Goal: Task Accomplishment & Management: Manage account settings

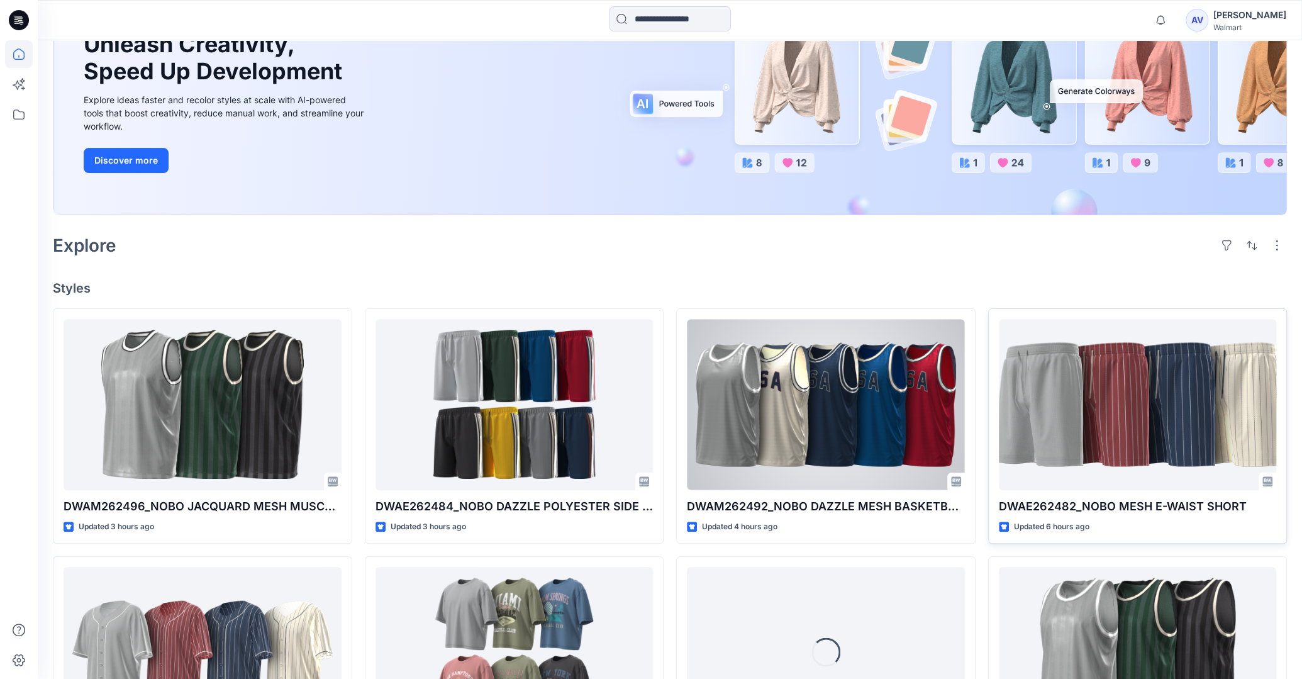
scroll to position [266, 0]
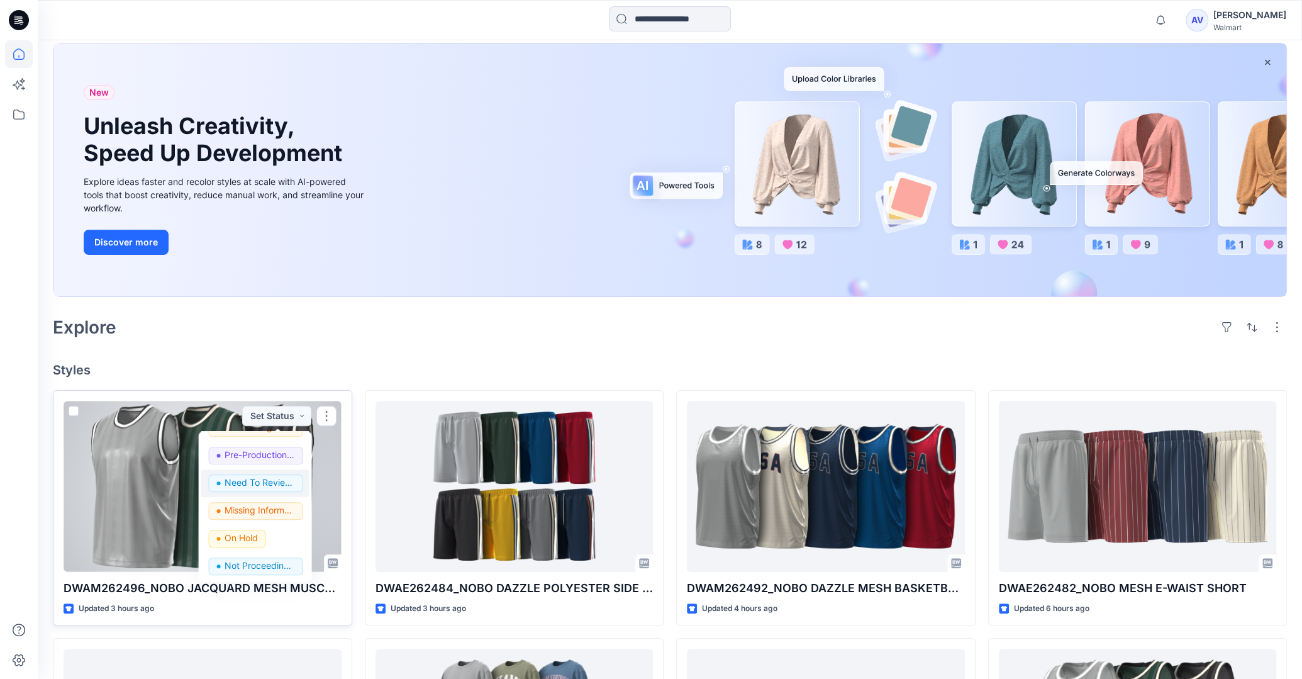
scroll to position [158, 0]
click at [240, 479] on p "Need To Review - Design/PD/Tech" at bounding box center [259, 482] width 70 height 16
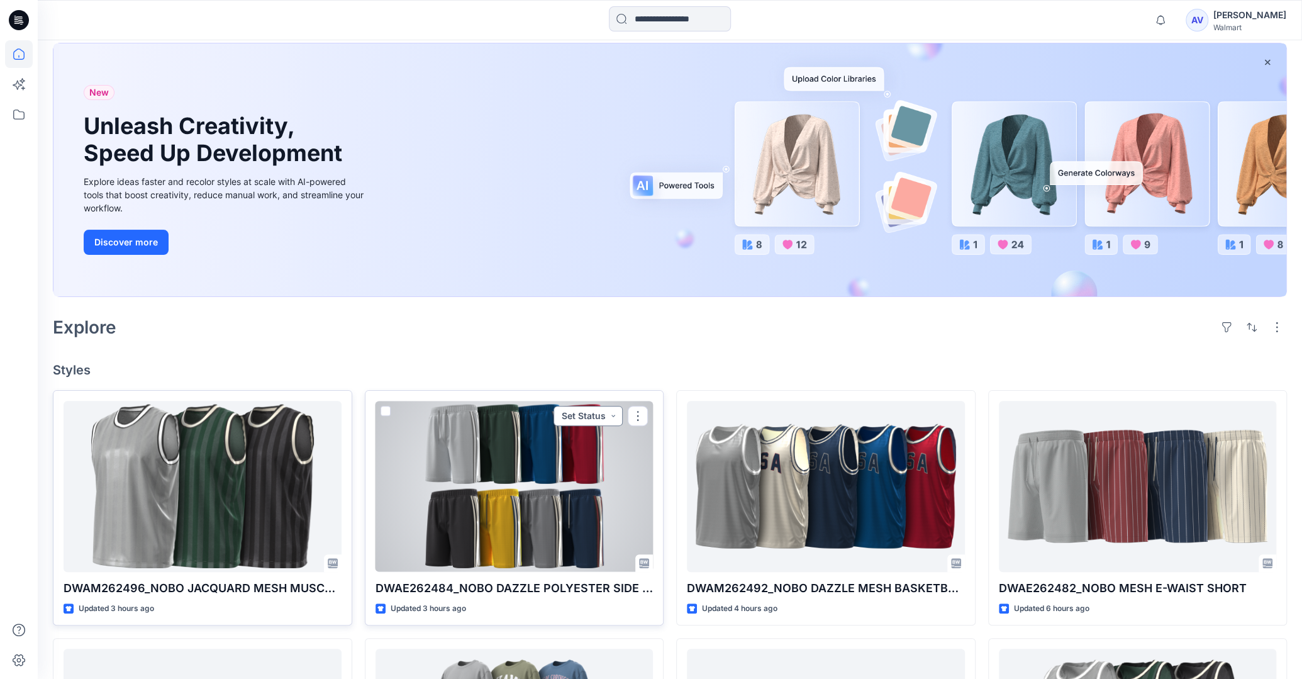
click at [615, 408] on button "Set Status" at bounding box center [588, 416] width 69 height 20
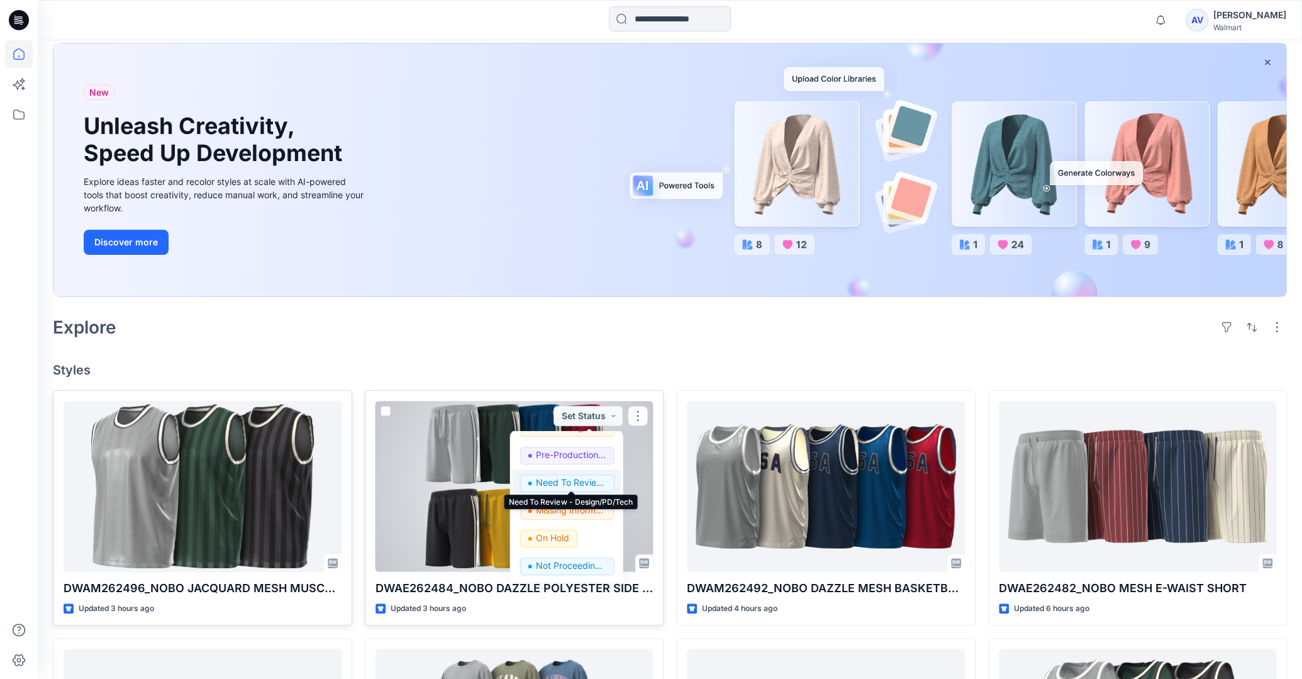
click at [563, 475] on p "Need To Review - Design/PD/Tech" at bounding box center [571, 482] width 70 height 16
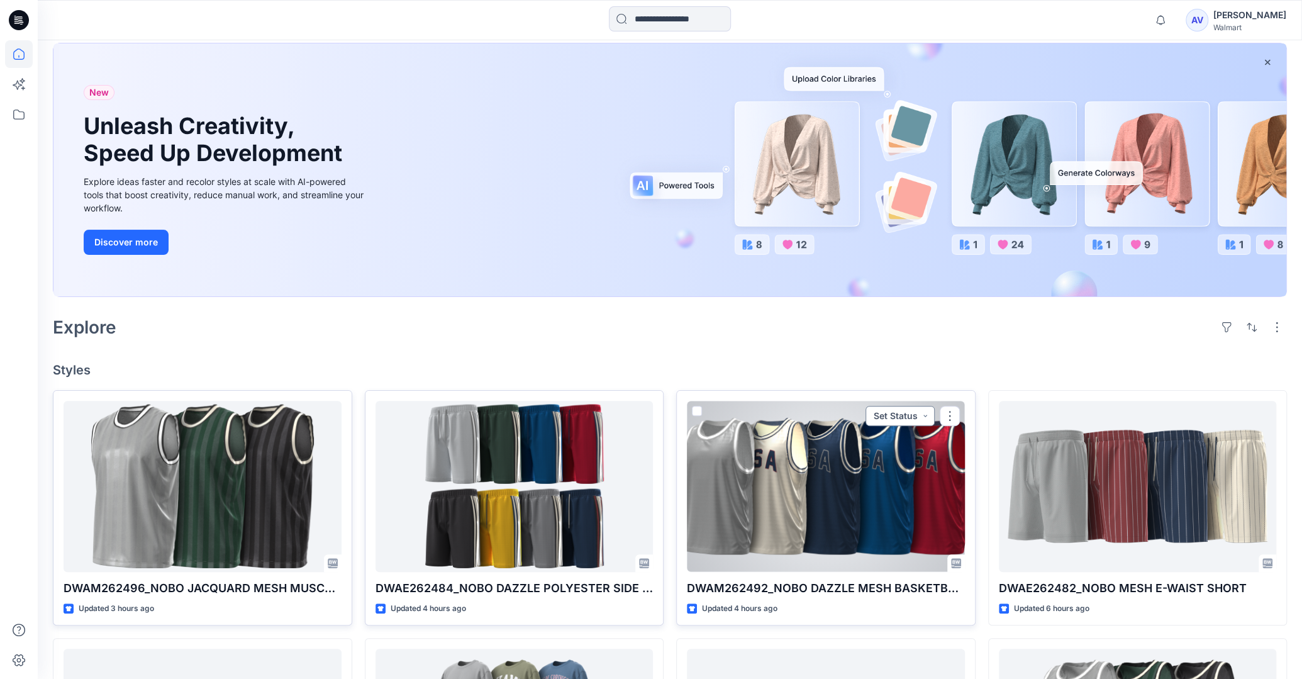
click at [919, 418] on button "Set Status" at bounding box center [900, 416] width 69 height 20
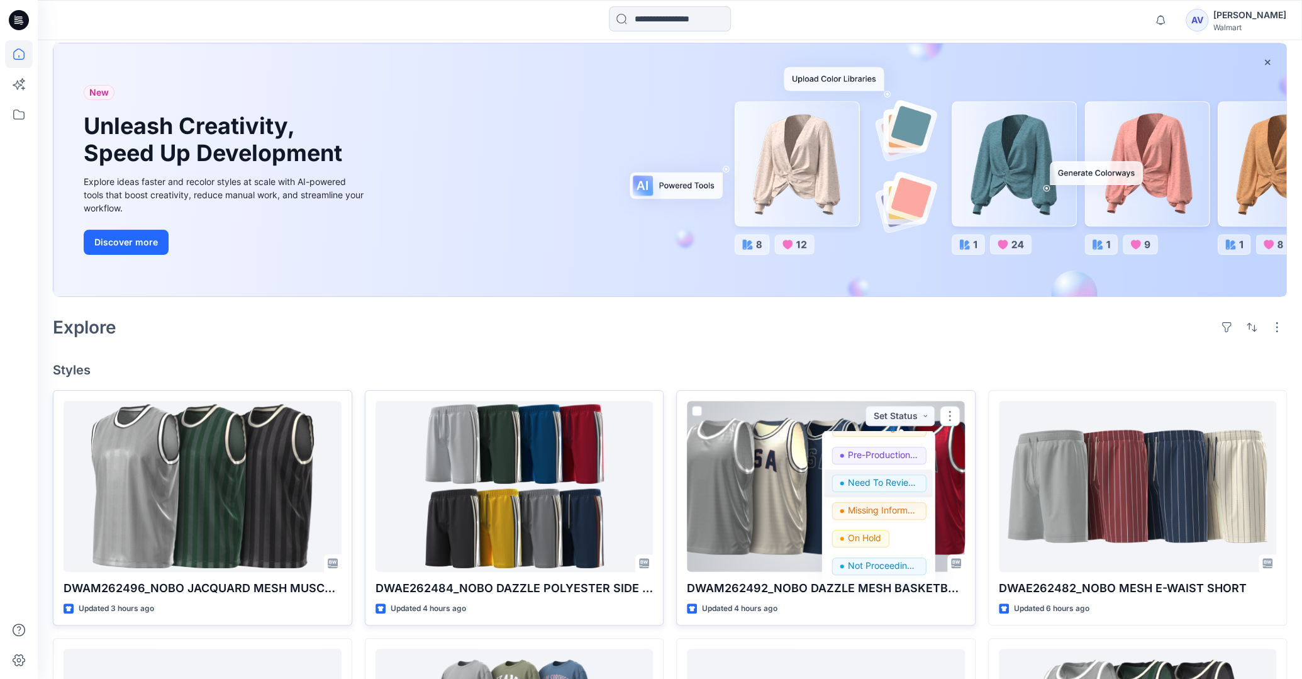
click at [897, 487] on p "Need To Review - Design/PD/Tech" at bounding box center [883, 482] width 70 height 16
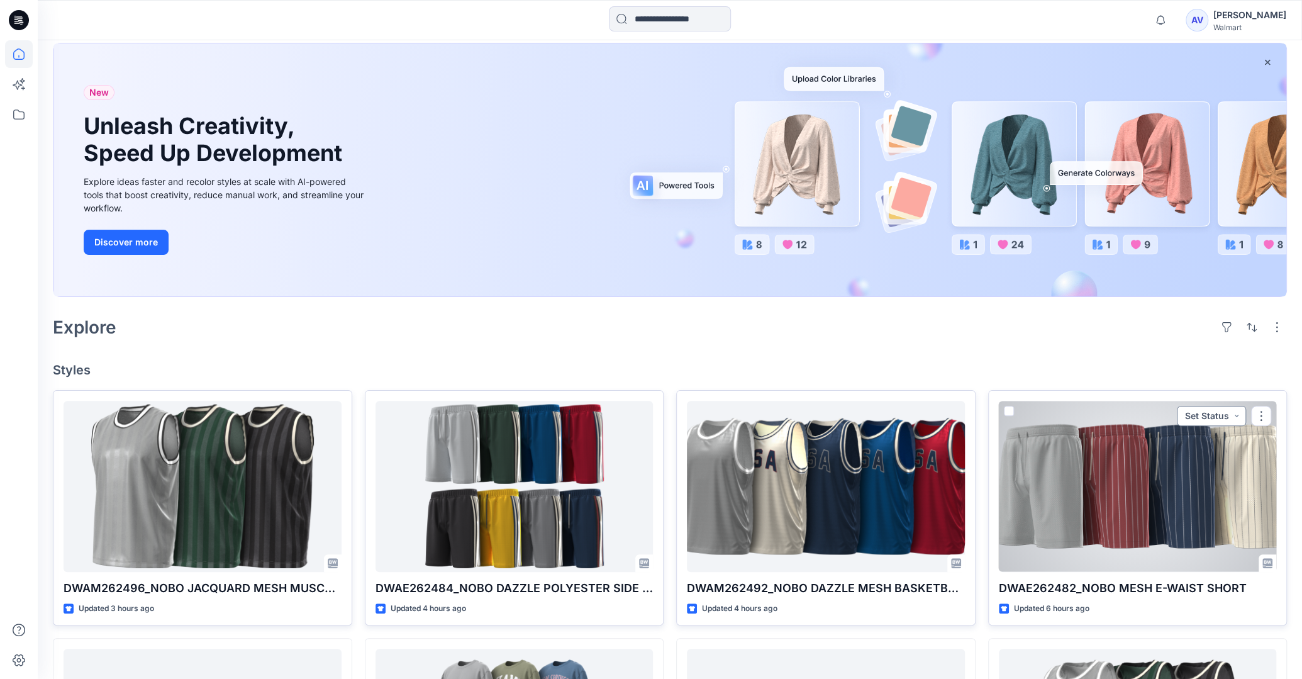
click at [1219, 414] on button "Set Status" at bounding box center [1211, 416] width 69 height 20
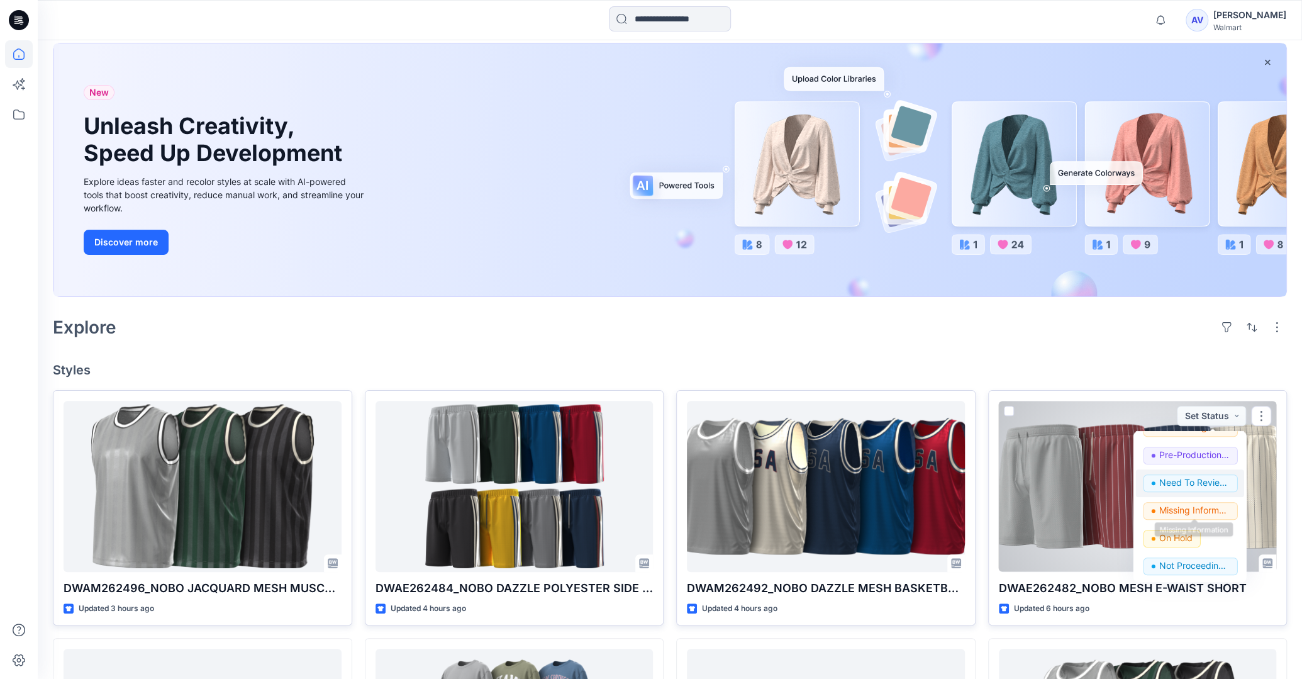
click at [1215, 479] on p "Need To Review - Design/PD/Tech" at bounding box center [1195, 482] width 70 height 16
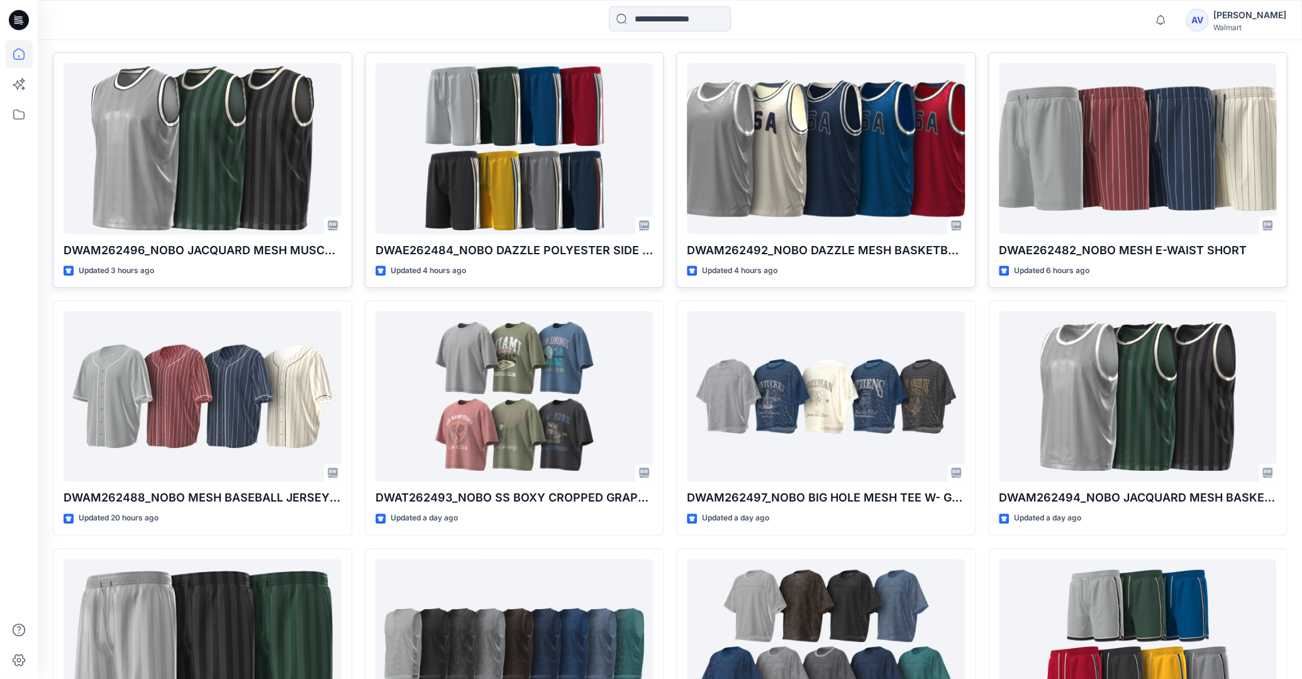
scroll to position [406, 0]
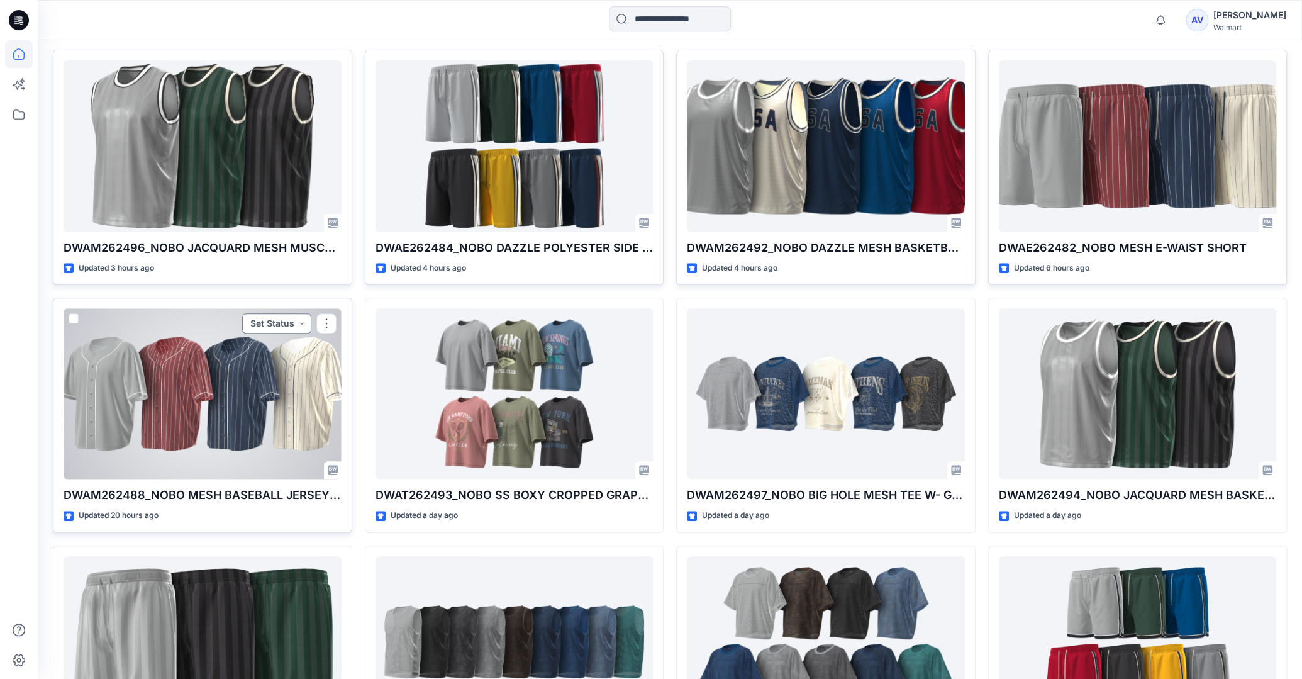
click at [260, 318] on button "Set Status" at bounding box center [276, 323] width 69 height 20
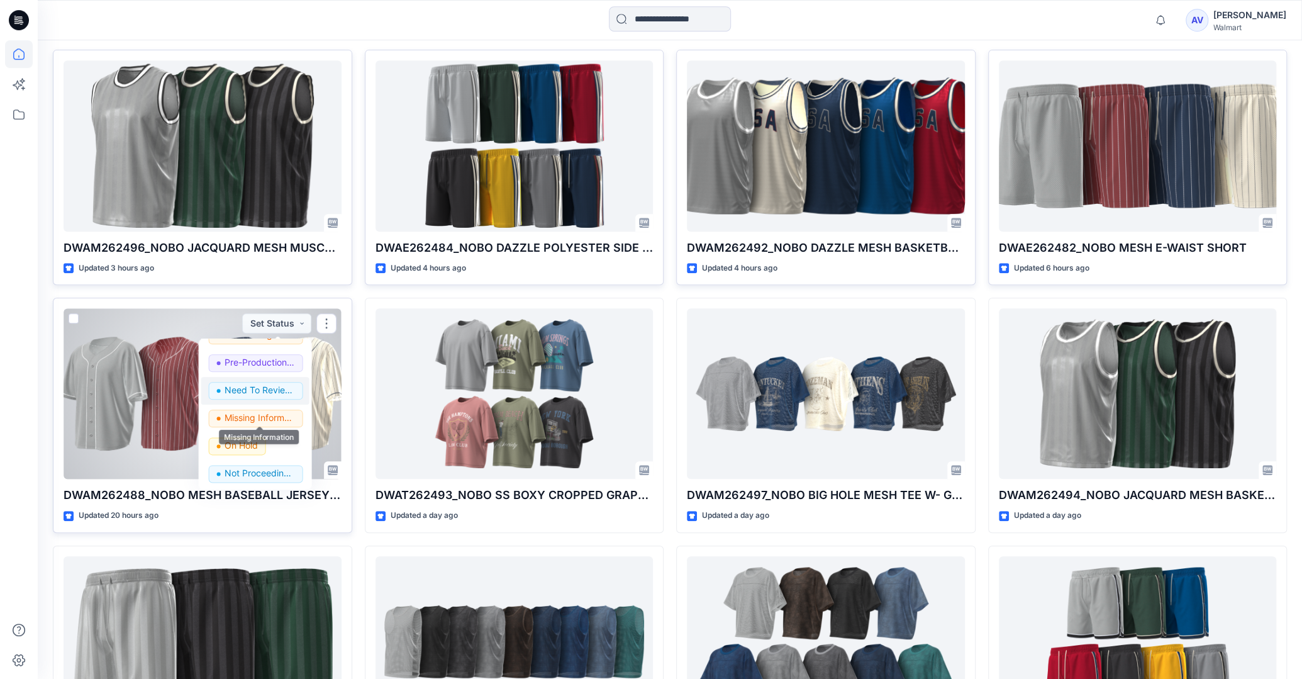
scroll to position [158, 0]
click at [276, 393] on p "Need To Review - Design/PD/Tech" at bounding box center [259, 390] width 70 height 16
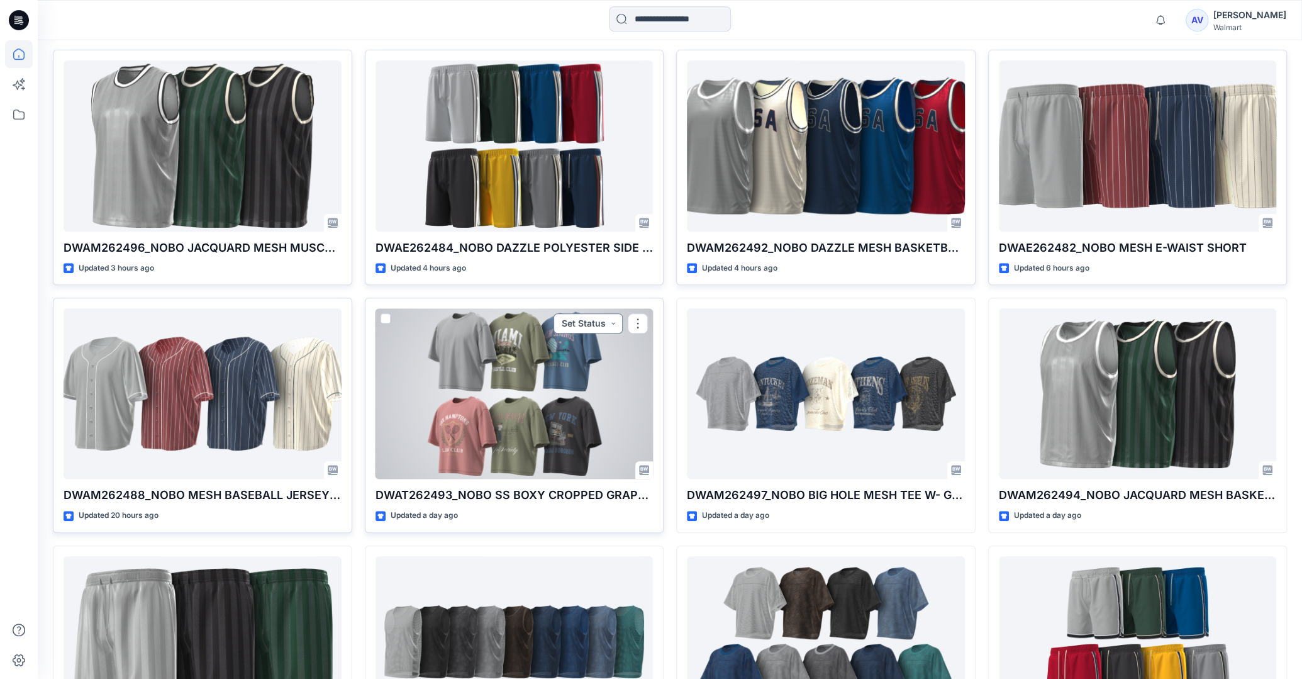
click at [589, 320] on button "Set Status" at bounding box center [588, 323] width 69 height 20
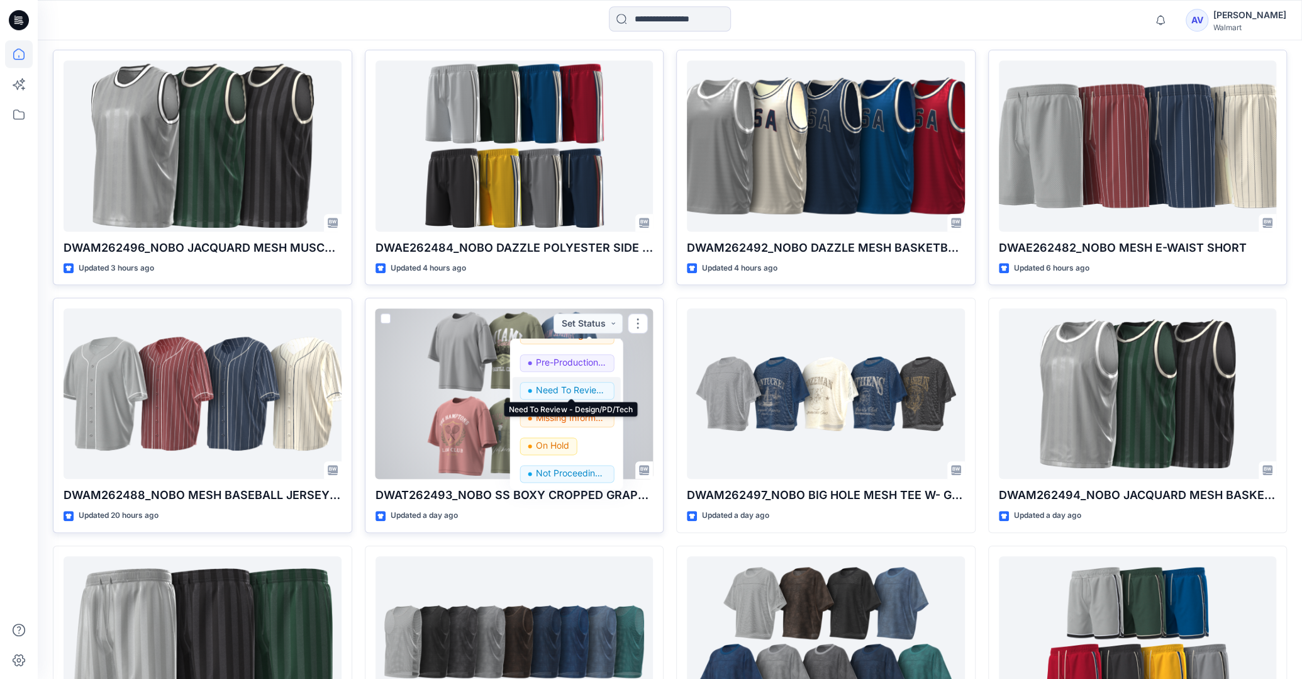
click at [572, 389] on p "Need To Review - Design/PD/Tech" at bounding box center [571, 390] width 70 height 16
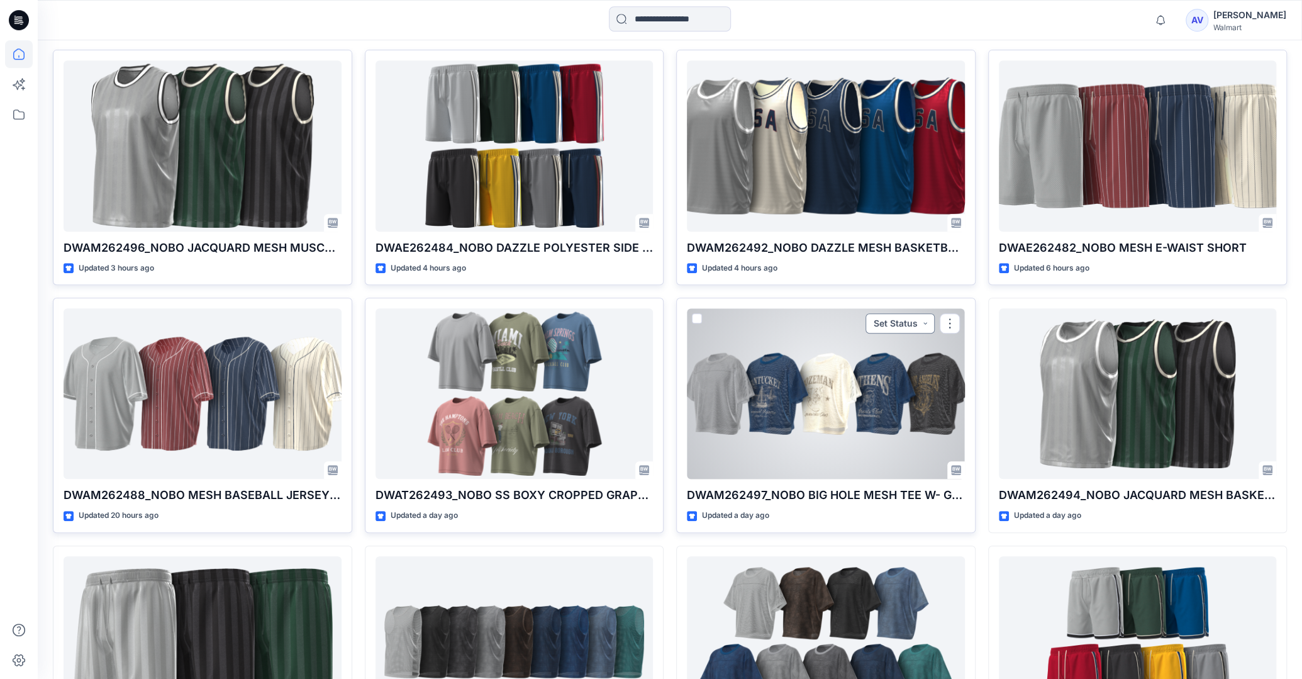
click at [909, 317] on button "Set Status" at bounding box center [900, 323] width 69 height 20
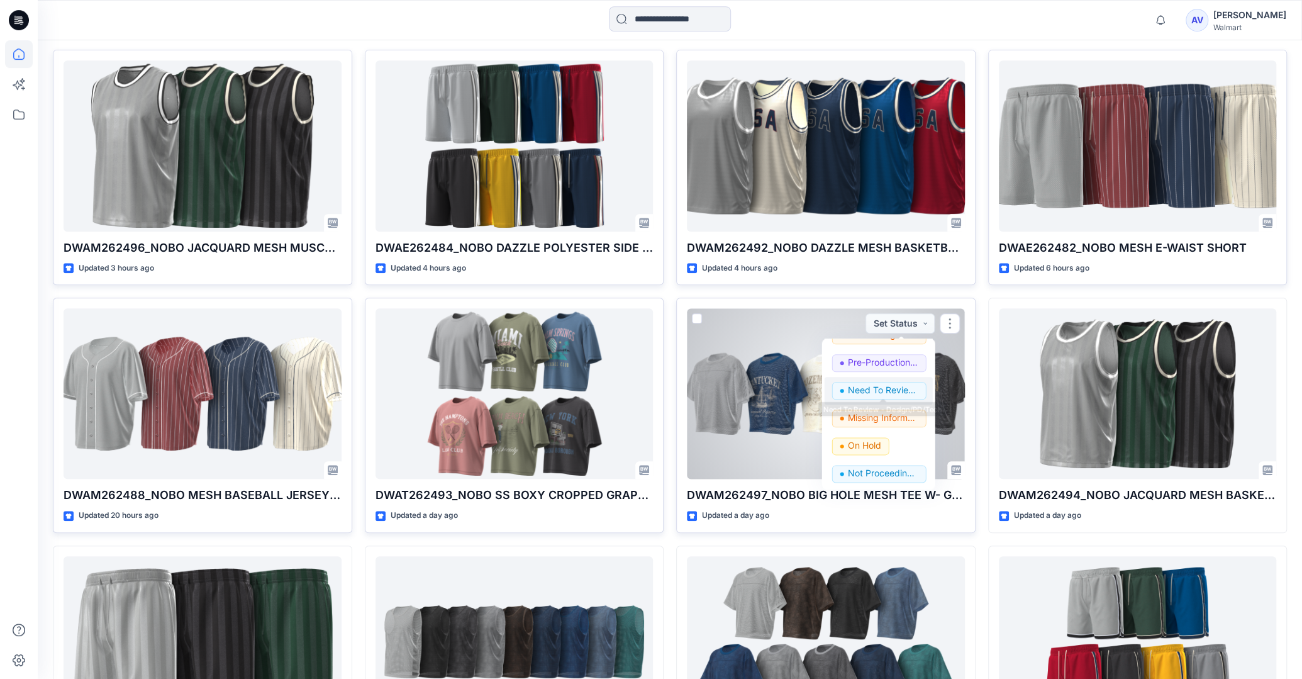
click at [902, 393] on p "Need To Review - Design/PD/Tech" at bounding box center [883, 390] width 70 height 16
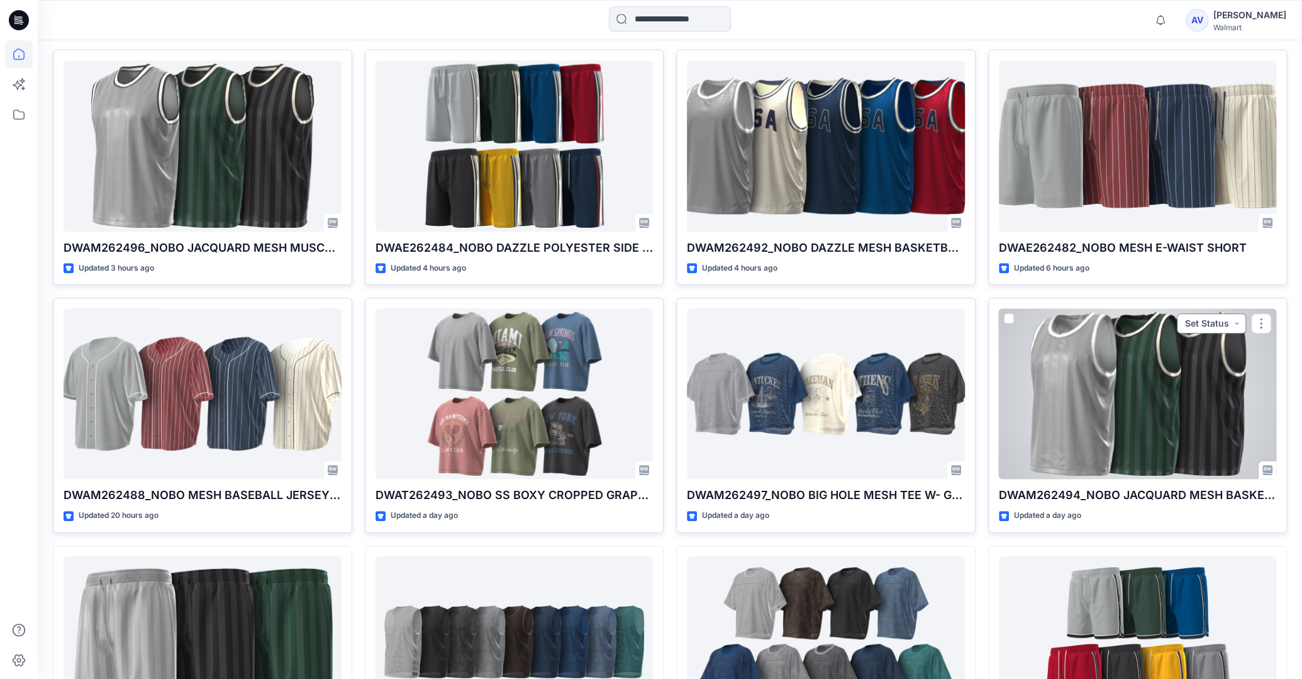
click at [1219, 325] on button "Set Status" at bounding box center [1211, 323] width 69 height 20
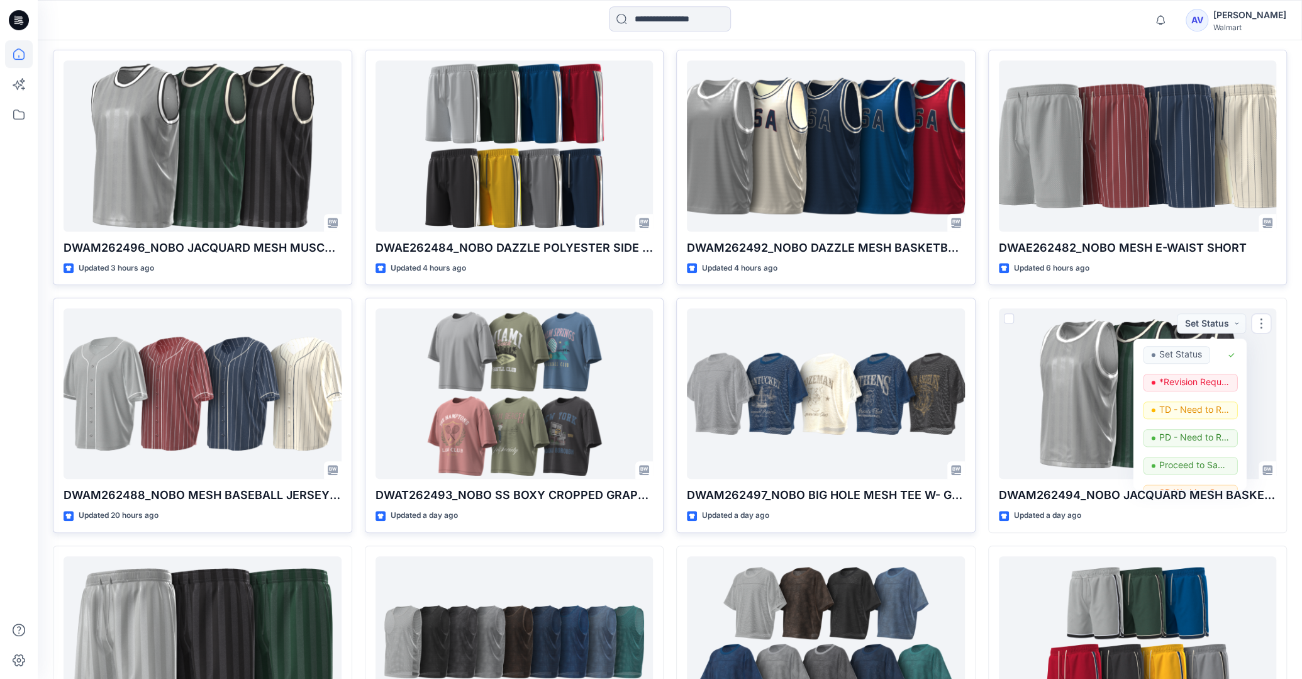
click at [1121, 295] on div "DWAE262482_NOBO MESH E-WAIST SHORT Updated 6 hours ago DWAM262494_NOBO JACQUARD…" at bounding box center [1139, 415] width 300 height 731
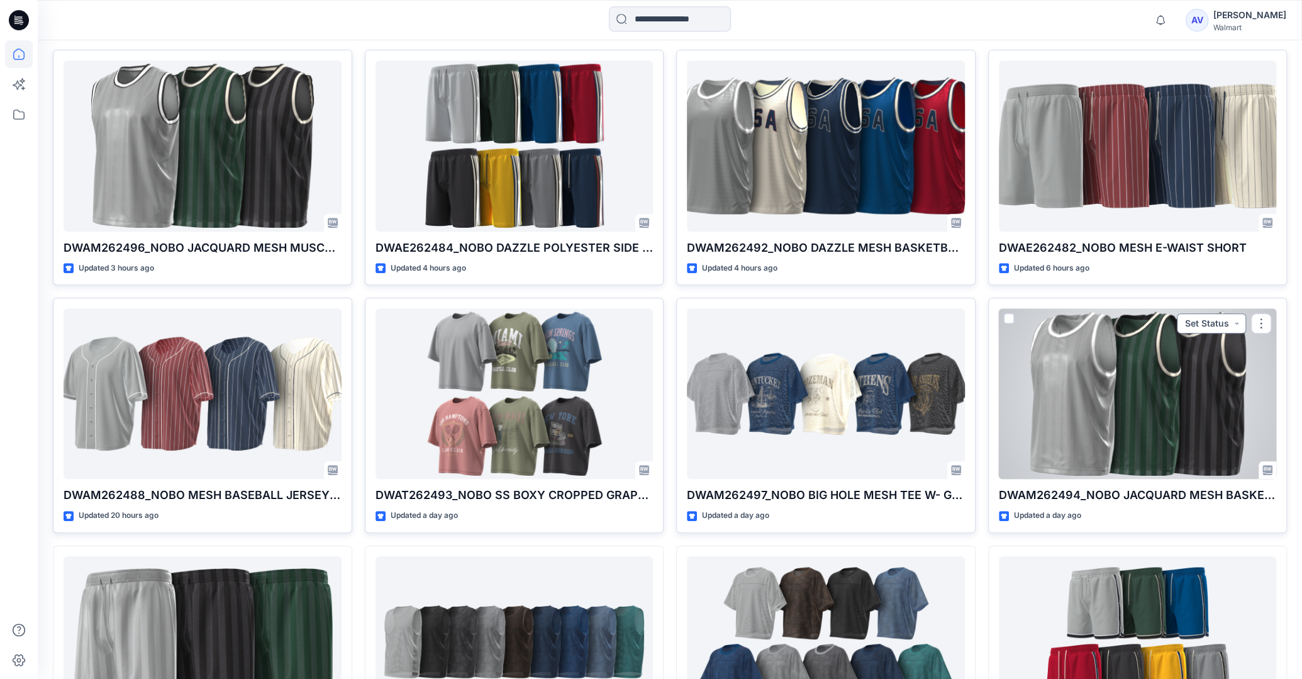
click at [1201, 321] on button "Set Status" at bounding box center [1211, 323] width 69 height 20
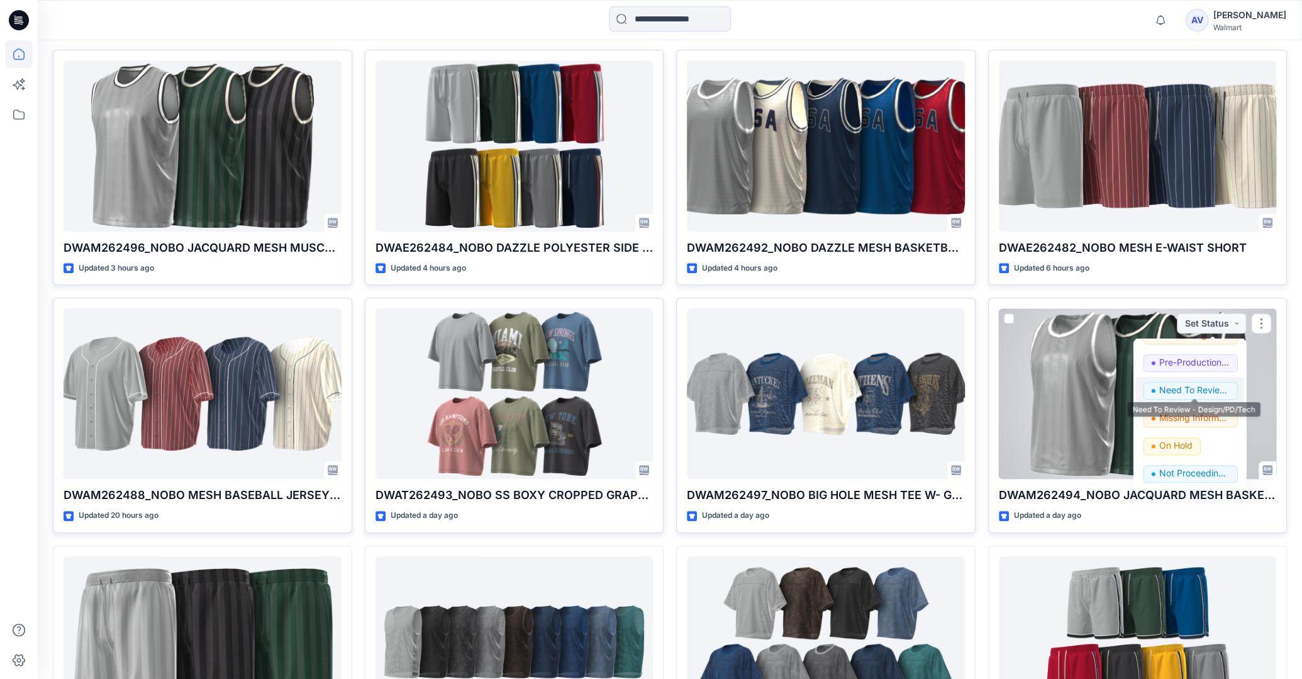
click at [1218, 390] on p "Need To Review - Design/PD/Tech" at bounding box center [1195, 390] width 70 height 16
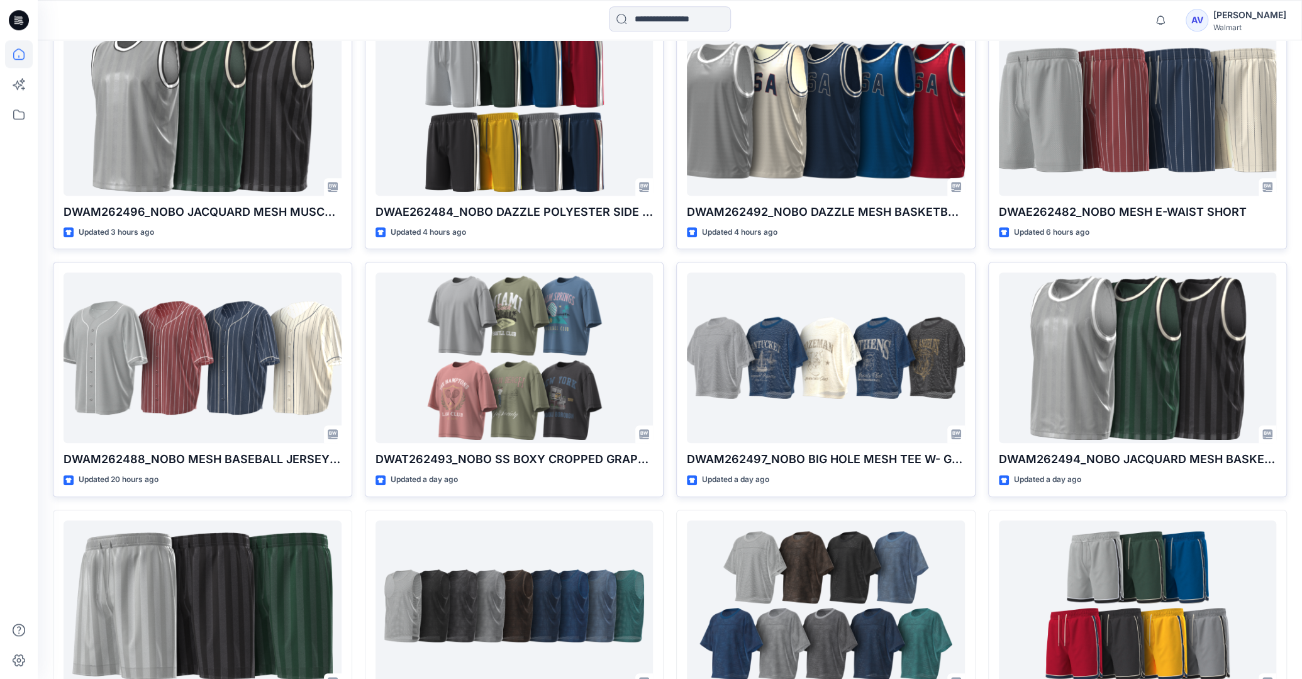
scroll to position [568, 0]
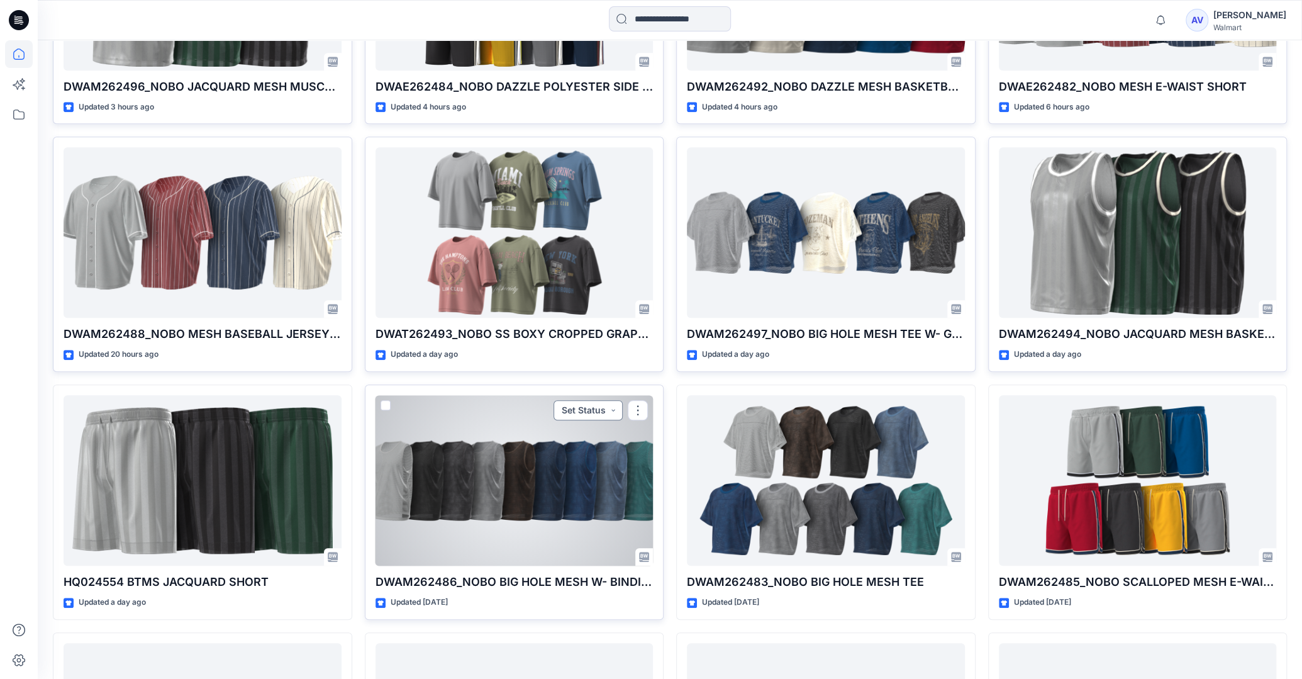
click at [601, 416] on button "Set Status" at bounding box center [588, 410] width 69 height 20
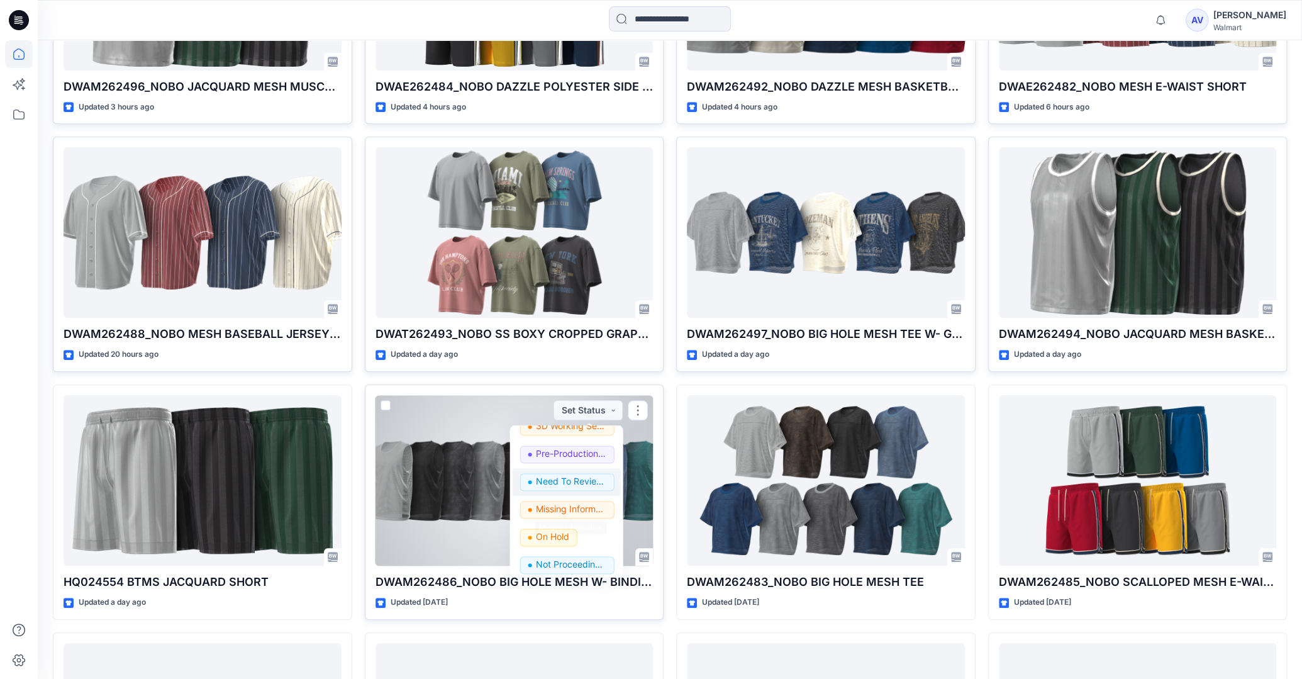
scroll to position [154, 0]
click at [598, 484] on p "Need To Review - Design/PD/Tech" at bounding box center [571, 481] width 70 height 16
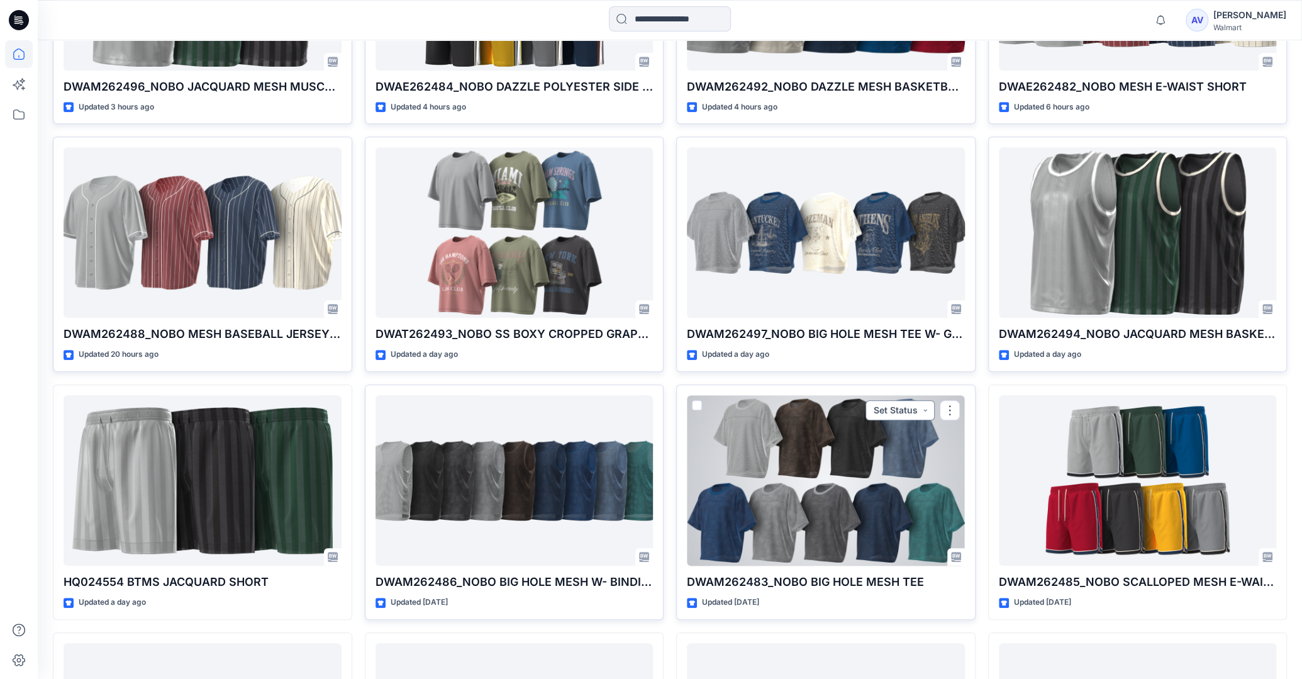
click at [926, 410] on button "Set Status" at bounding box center [900, 410] width 69 height 20
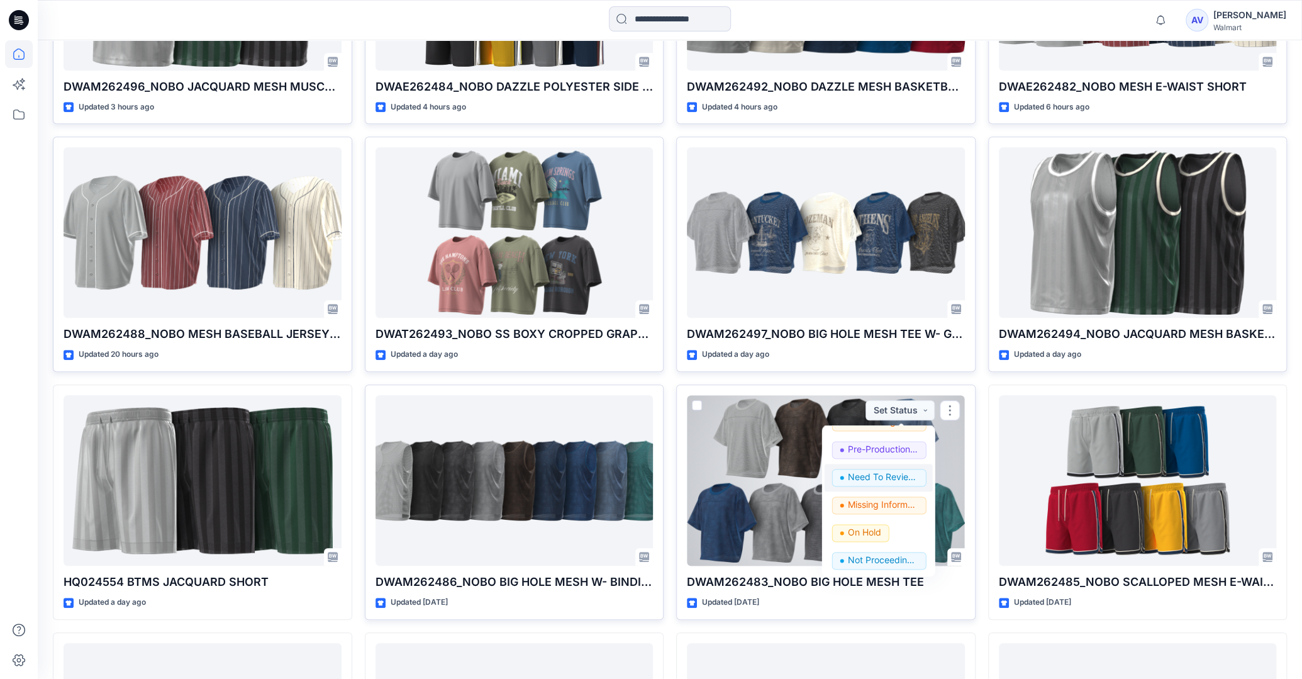
scroll to position [158, 0]
click at [907, 473] on p "Need To Review - Design/PD/Tech" at bounding box center [883, 477] width 70 height 16
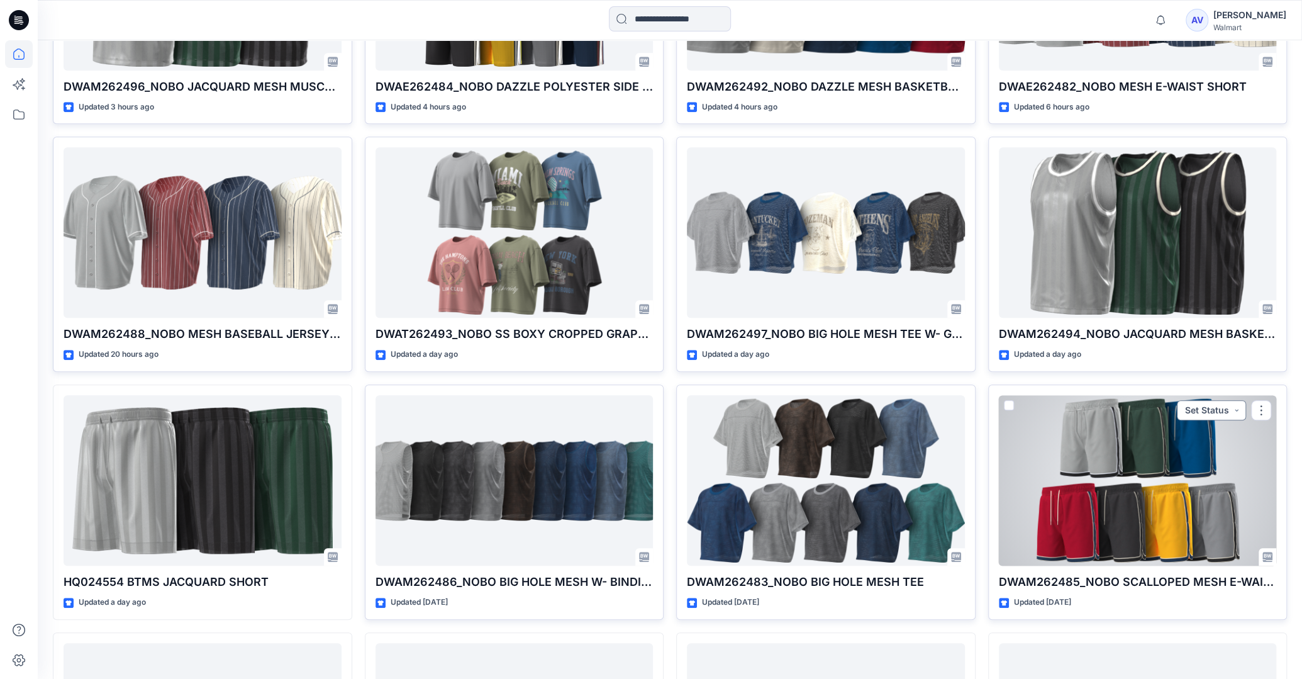
click at [1214, 410] on button "Set Status" at bounding box center [1211, 410] width 69 height 20
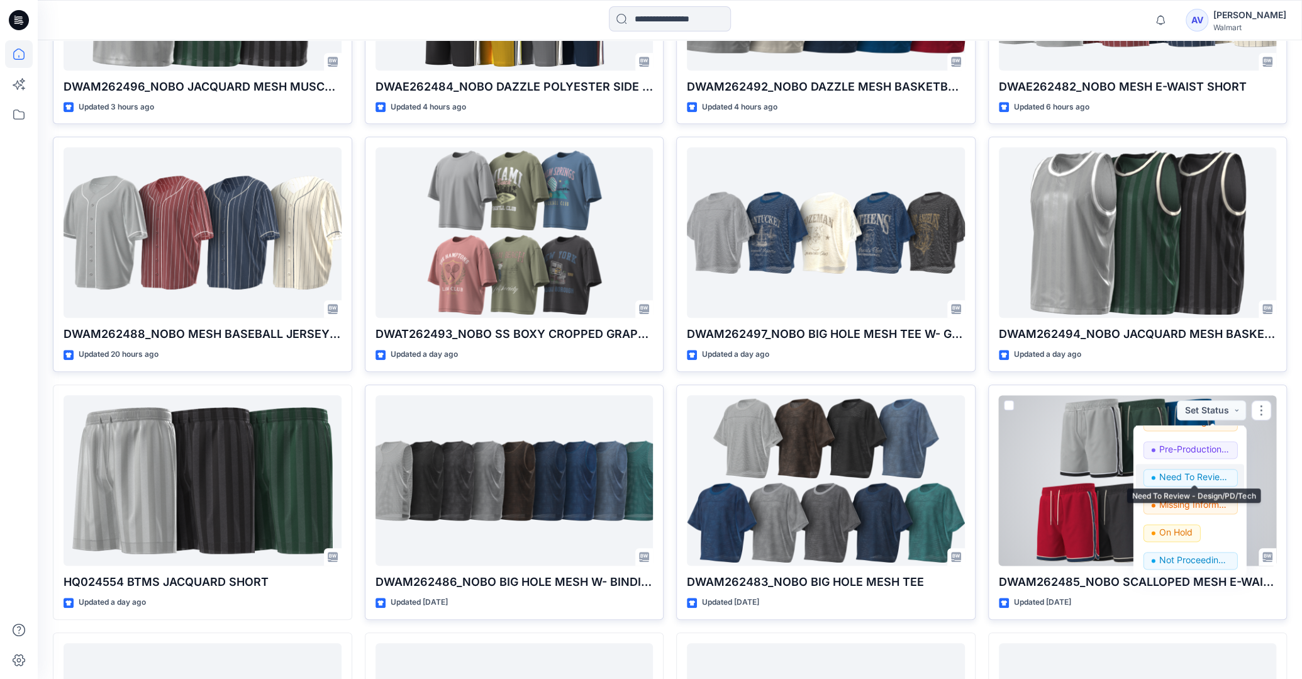
click at [1217, 476] on p "Need To Review - Design/PD/Tech" at bounding box center [1195, 477] width 70 height 16
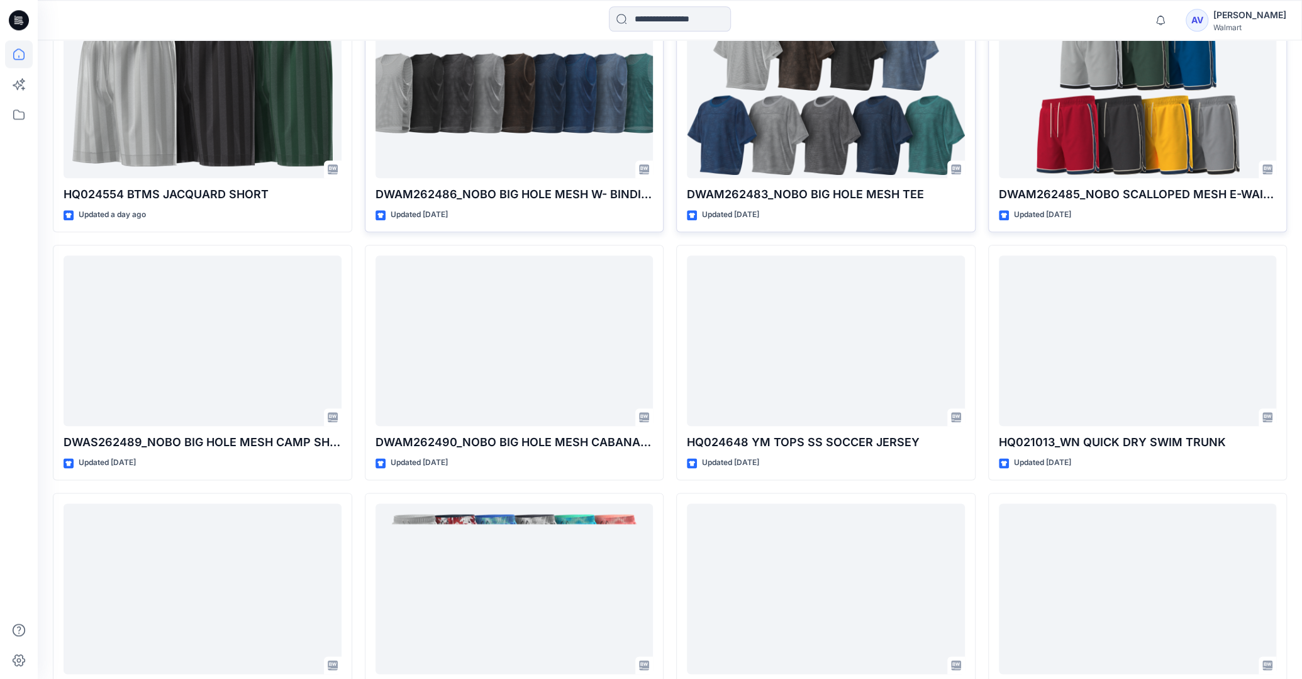
scroll to position [1000, 0]
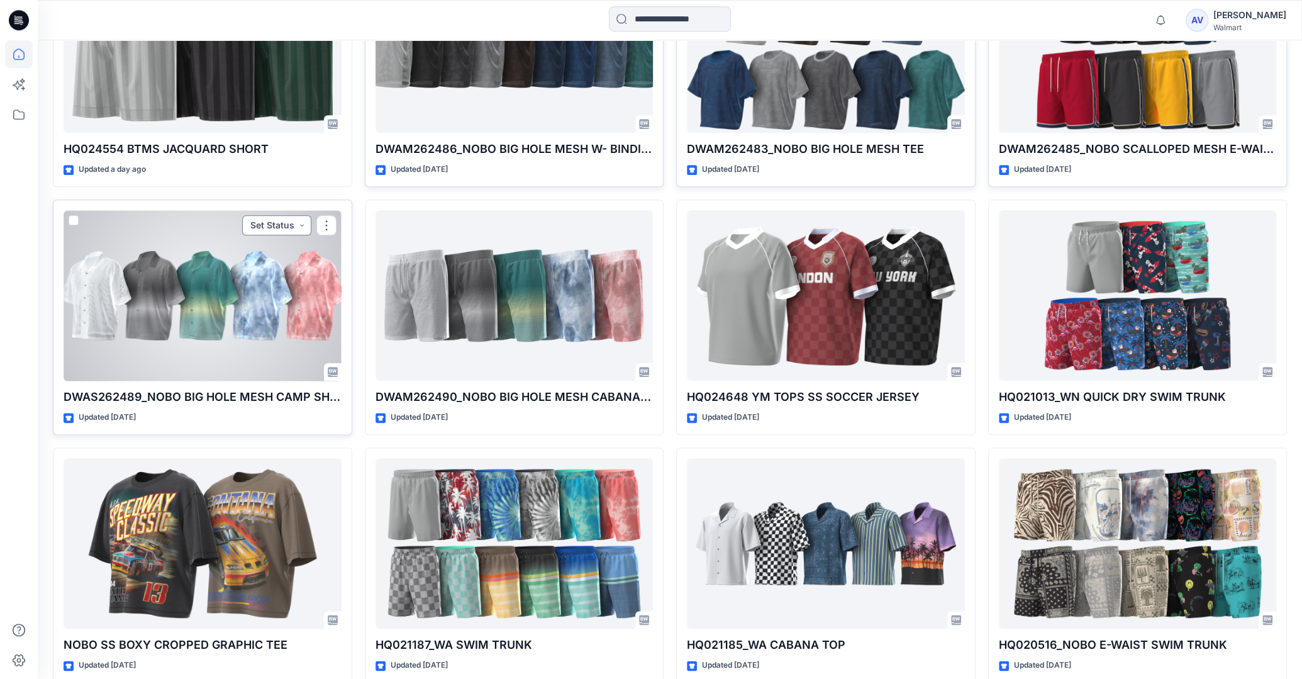
click at [267, 225] on button "Set Status" at bounding box center [276, 225] width 69 height 20
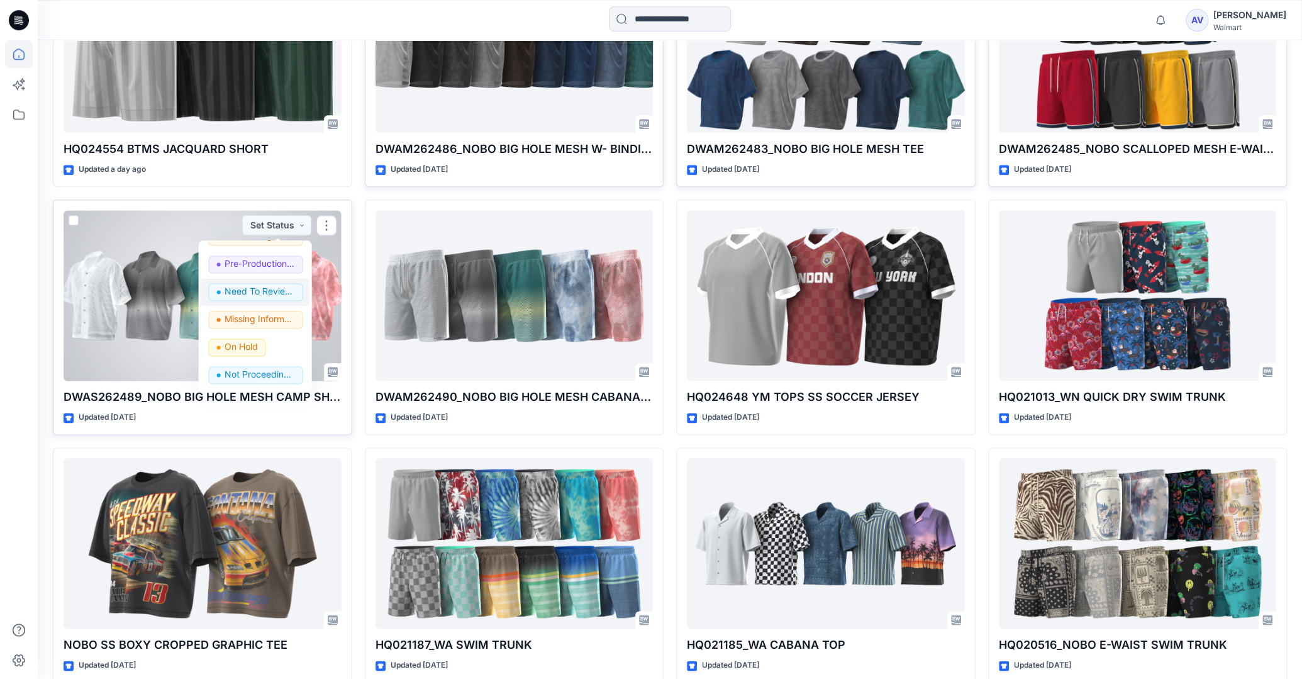
scroll to position [159, 0]
click at [279, 294] on p "Need To Review - Design/PD/Tech" at bounding box center [259, 291] width 70 height 16
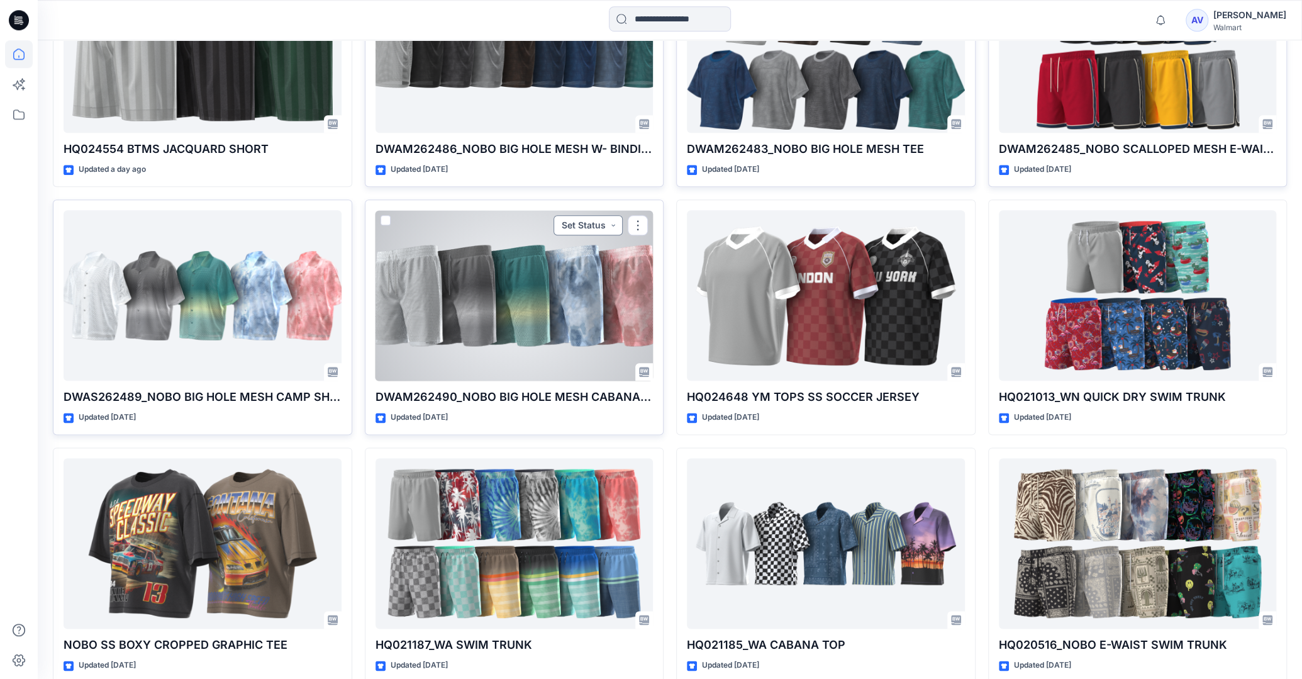
click at [601, 221] on button "Set Status" at bounding box center [588, 225] width 69 height 20
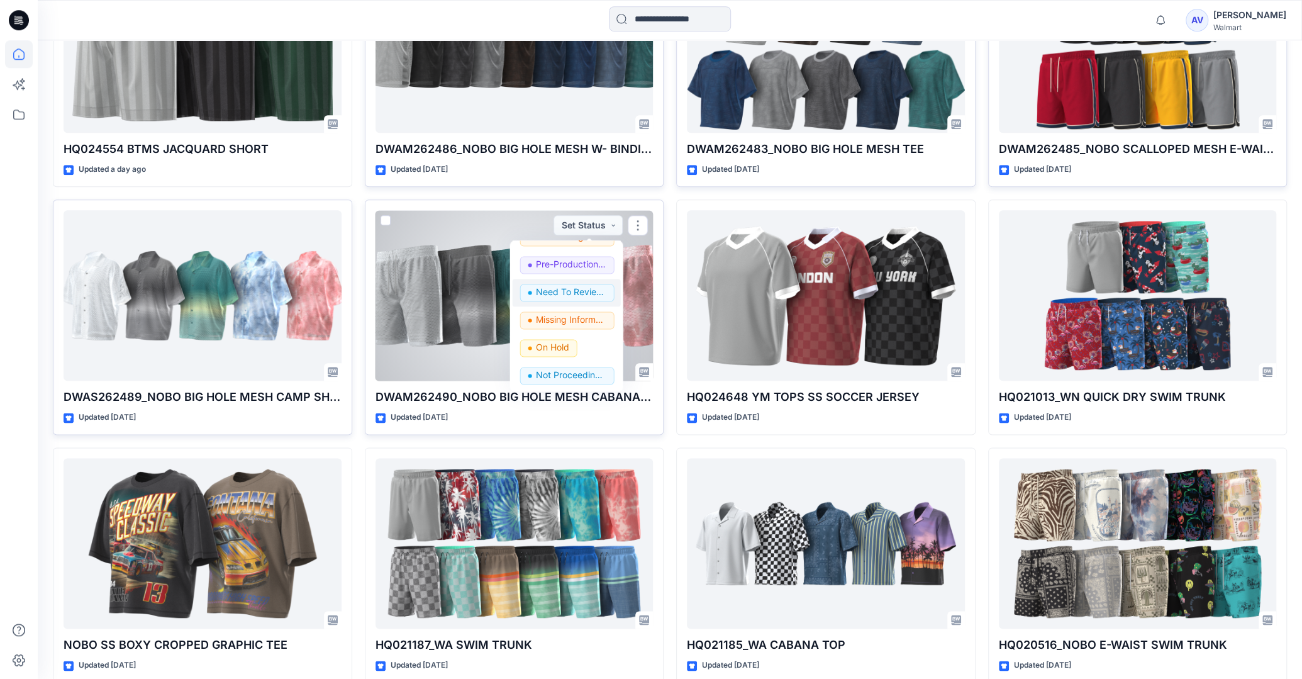
scroll to position [158, 0]
click at [584, 298] on p "Need To Review - Design/PD/Tech" at bounding box center [571, 292] width 70 height 16
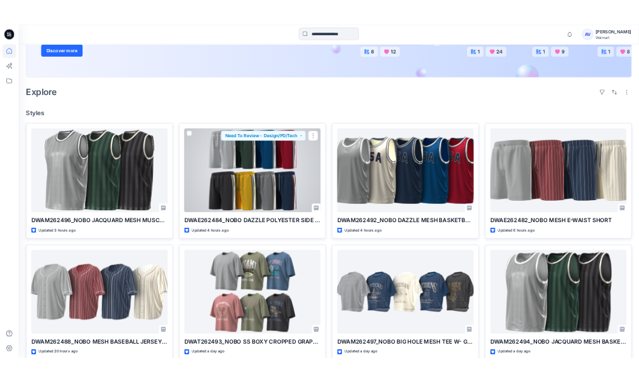
scroll to position [403, 0]
